Goal: Use online tool/utility: Utilize a website feature to perform a specific function

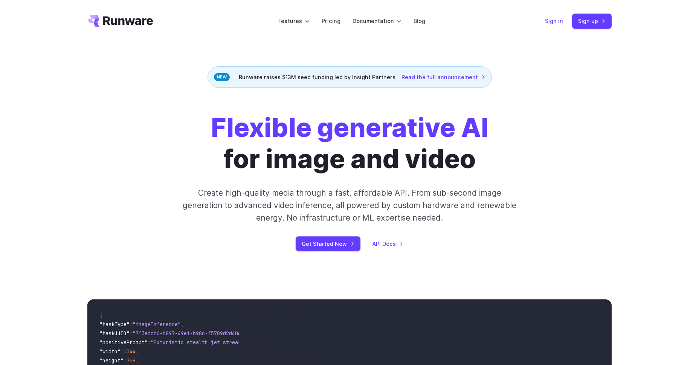
click at [552, 18] on link "Sign in" at bounding box center [554, 21] width 18 height 9
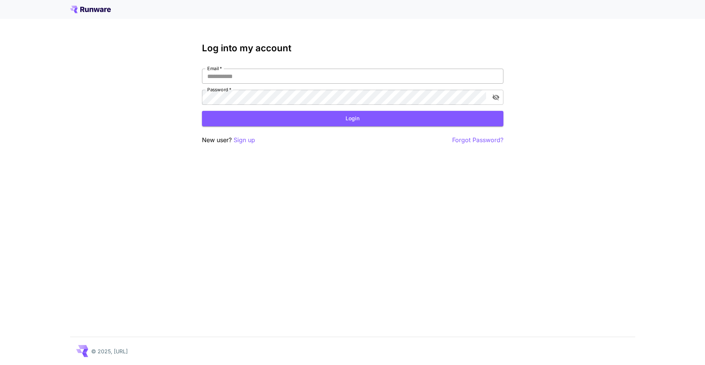
type input "**********"
click at [286, 83] on input "**********" at bounding box center [352, 76] width 301 height 15
click at [216, 112] on button "Login" at bounding box center [352, 118] width 301 height 15
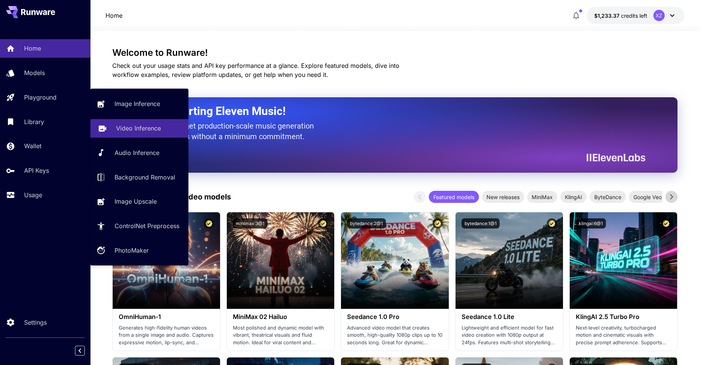
click at [135, 127] on p "Video Inference" at bounding box center [138, 128] width 45 height 9
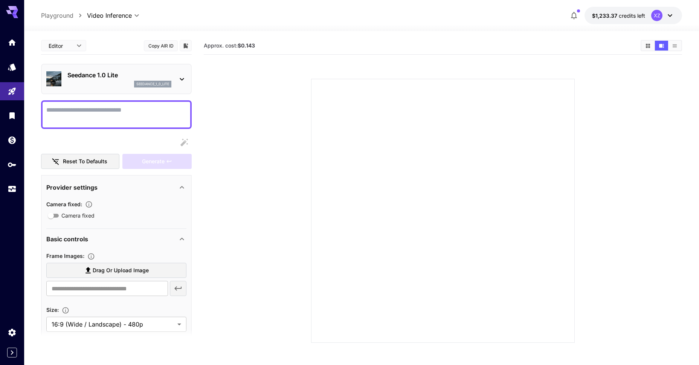
click at [125, 76] on p "Seedance 1.0 Lite" at bounding box center [119, 74] width 104 height 9
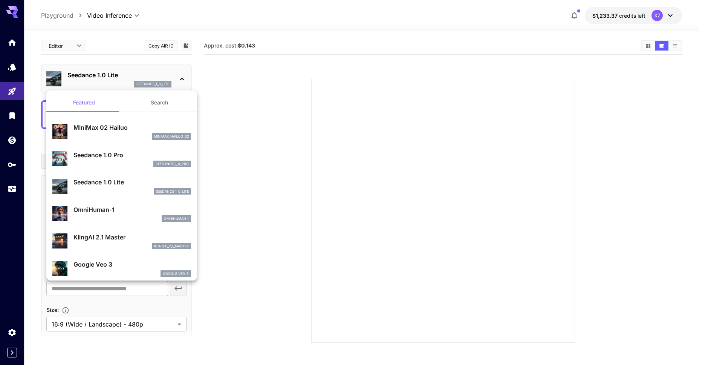
click at [158, 102] on button "Search" at bounding box center [159, 102] width 75 height 18
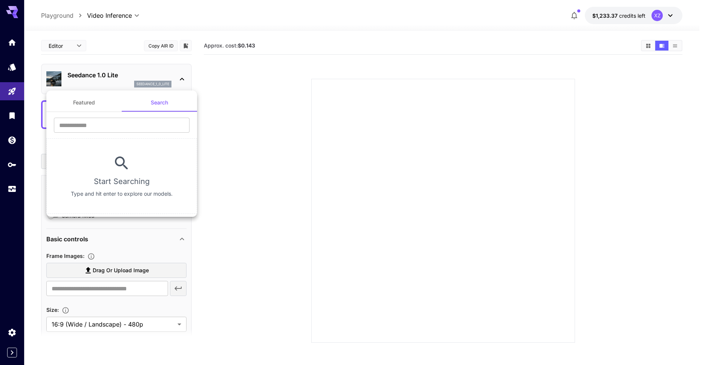
click at [111, 114] on section "​ Start Searching Type and hit enter to explore our models." at bounding box center [121, 163] width 151 height 102
click at [107, 124] on input "text" at bounding box center [122, 125] width 136 height 15
type input "***"
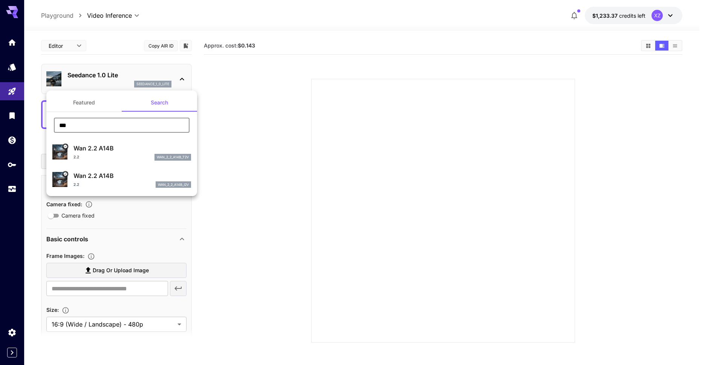
click at [282, 140] on div at bounding box center [352, 182] width 705 height 365
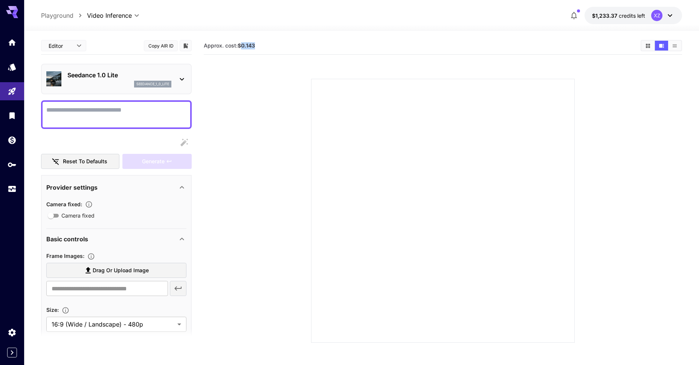
drag, startPoint x: 243, startPoint y: 48, endPoint x: 270, endPoint y: 46, distance: 27.6
click at [269, 47] on section "Approx. cost: $0.143" at bounding box center [419, 45] width 431 height 7
click at [271, 46] on section "Approx. cost: $0.143" at bounding box center [419, 45] width 431 height 7
click at [70, 81] on div "seedance_1_0_lite" at bounding box center [119, 84] width 104 height 7
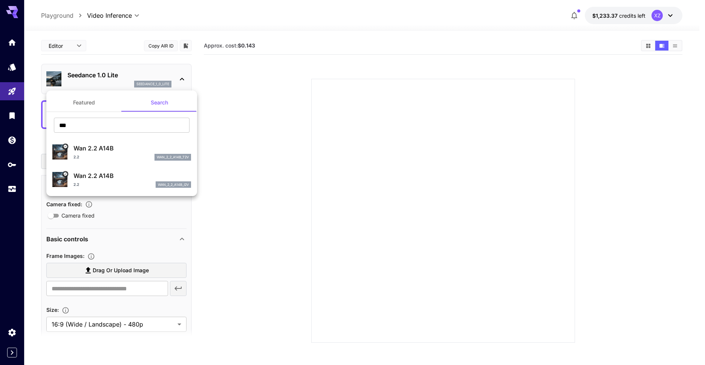
click at [96, 77] on div at bounding box center [352, 182] width 705 height 365
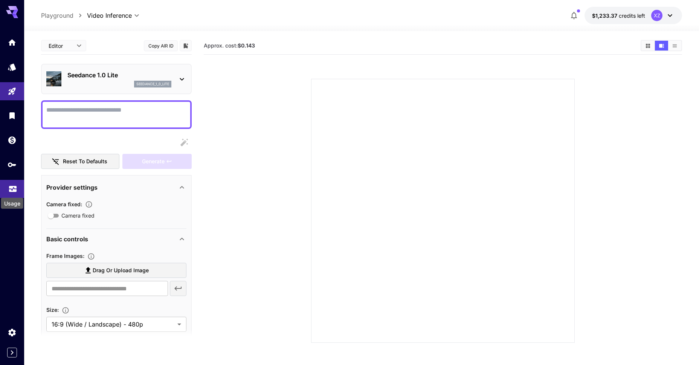
click at [12, 188] on icon "Usage" at bounding box center [12, 186] width 9 height 9
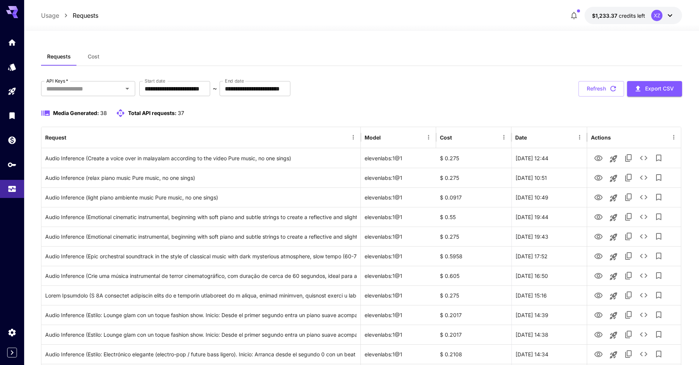
click at [622, 12] on span "credits left" at bounding box center [632, 15] width 26 height 6
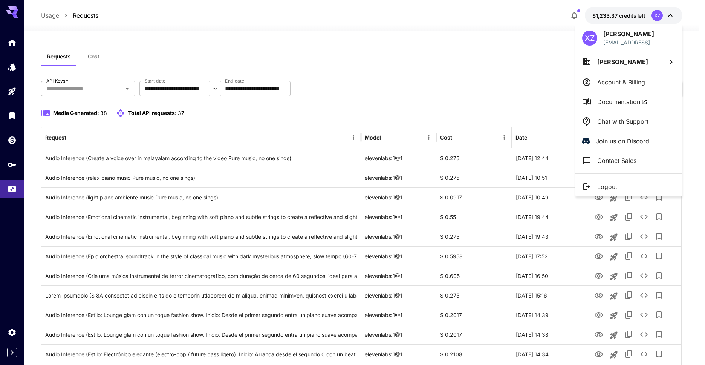
click at [430, 68] on div at bounding box center [352, 182] width 705 height 365
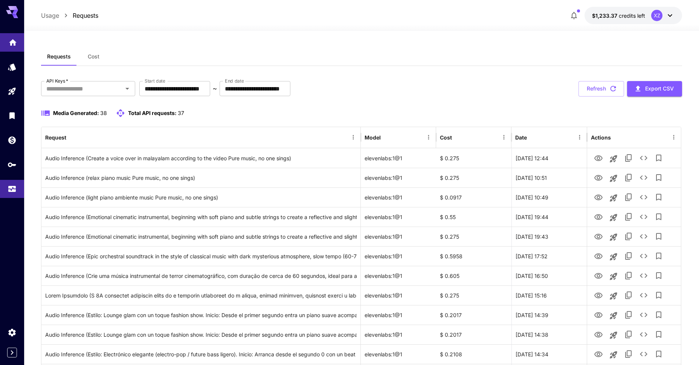
click at [13, 40] on icon "Home" at bounding box center [13, 40] width 8 height 6
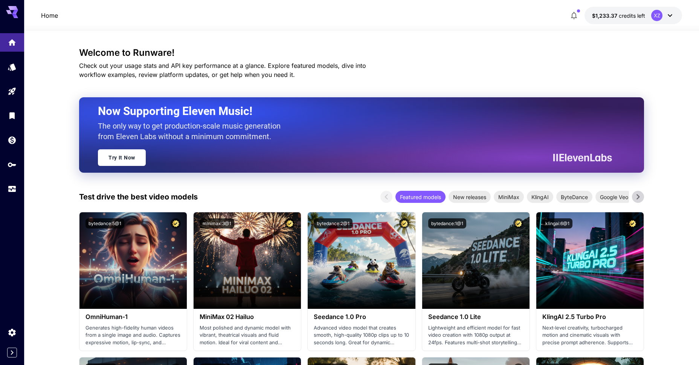
click at [506, 156] on div "Now Supporting Eleven Music! The only way to get production-scale music generat…" at bounding box center [352, 135] width 509 height 62
click at [6, 73] on link at bounding box center [12, 67] width 24 height 18
